Goal: Navigation & Orientation: Find specific page/section

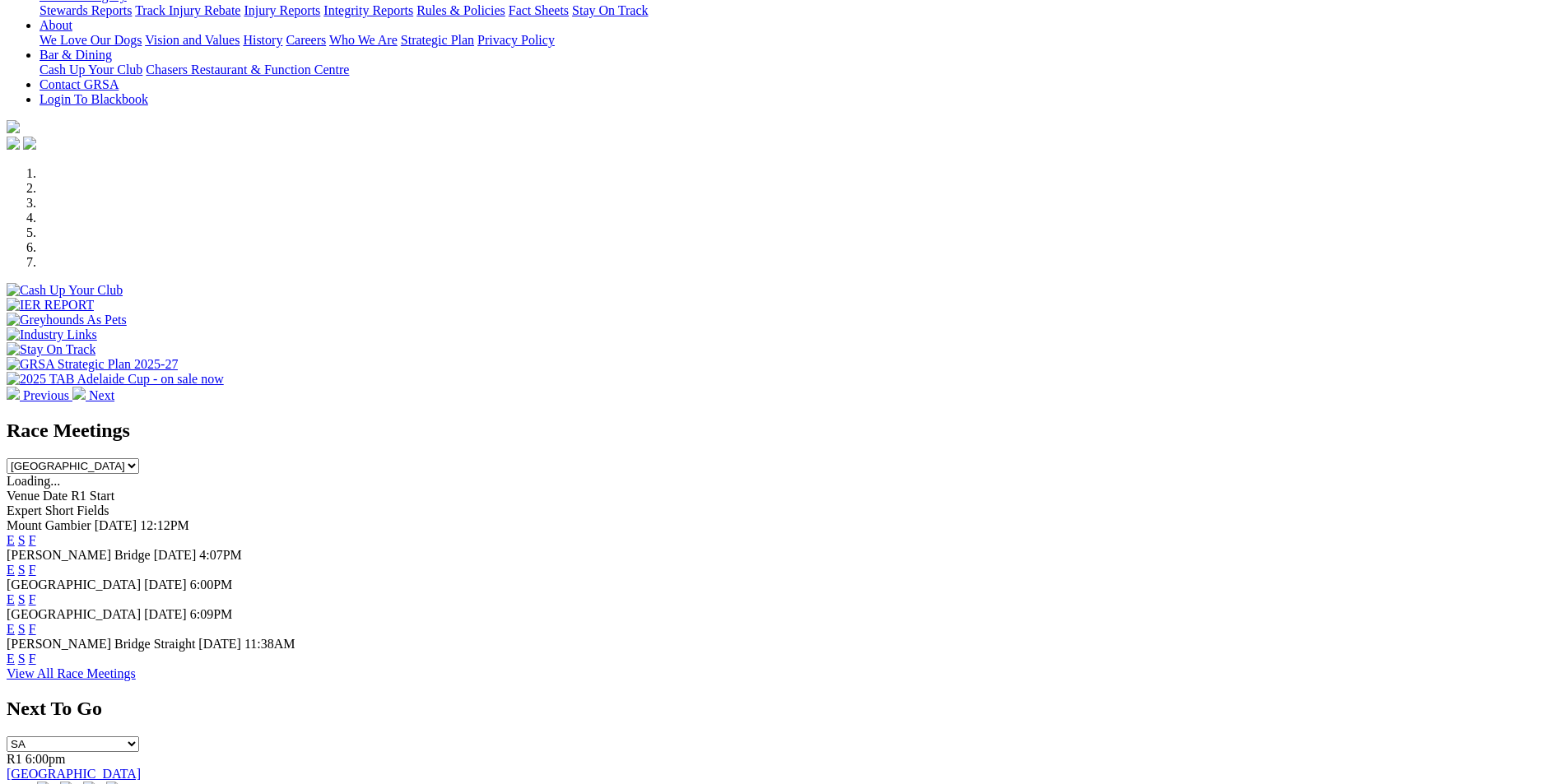
scroll to position [455, 0]
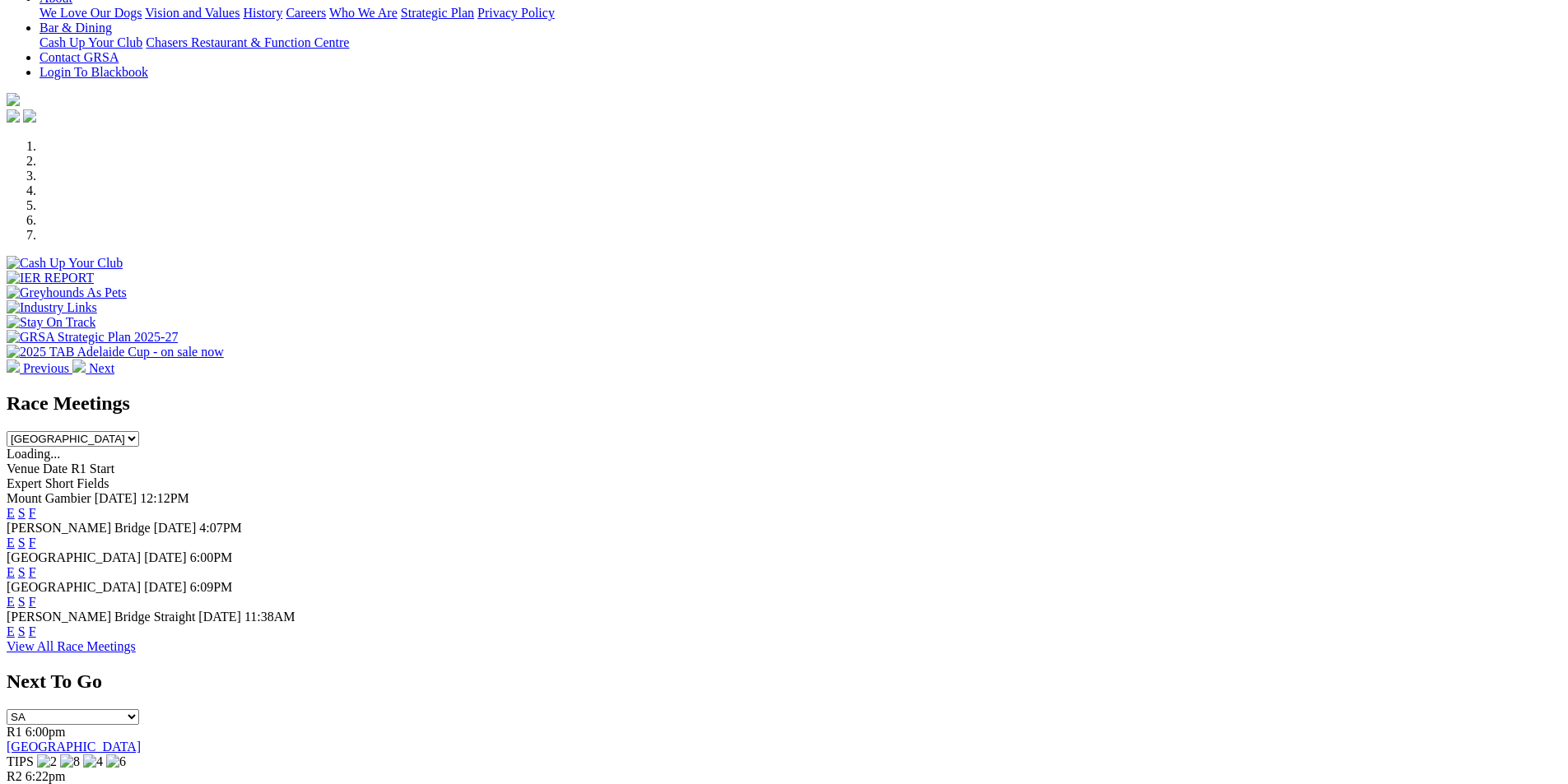
click at [37, 566] on link "F" at bounding box center [32, 573] width 8 height 14
